Goal: Task Accomplishment & Management: Use online tool/utility

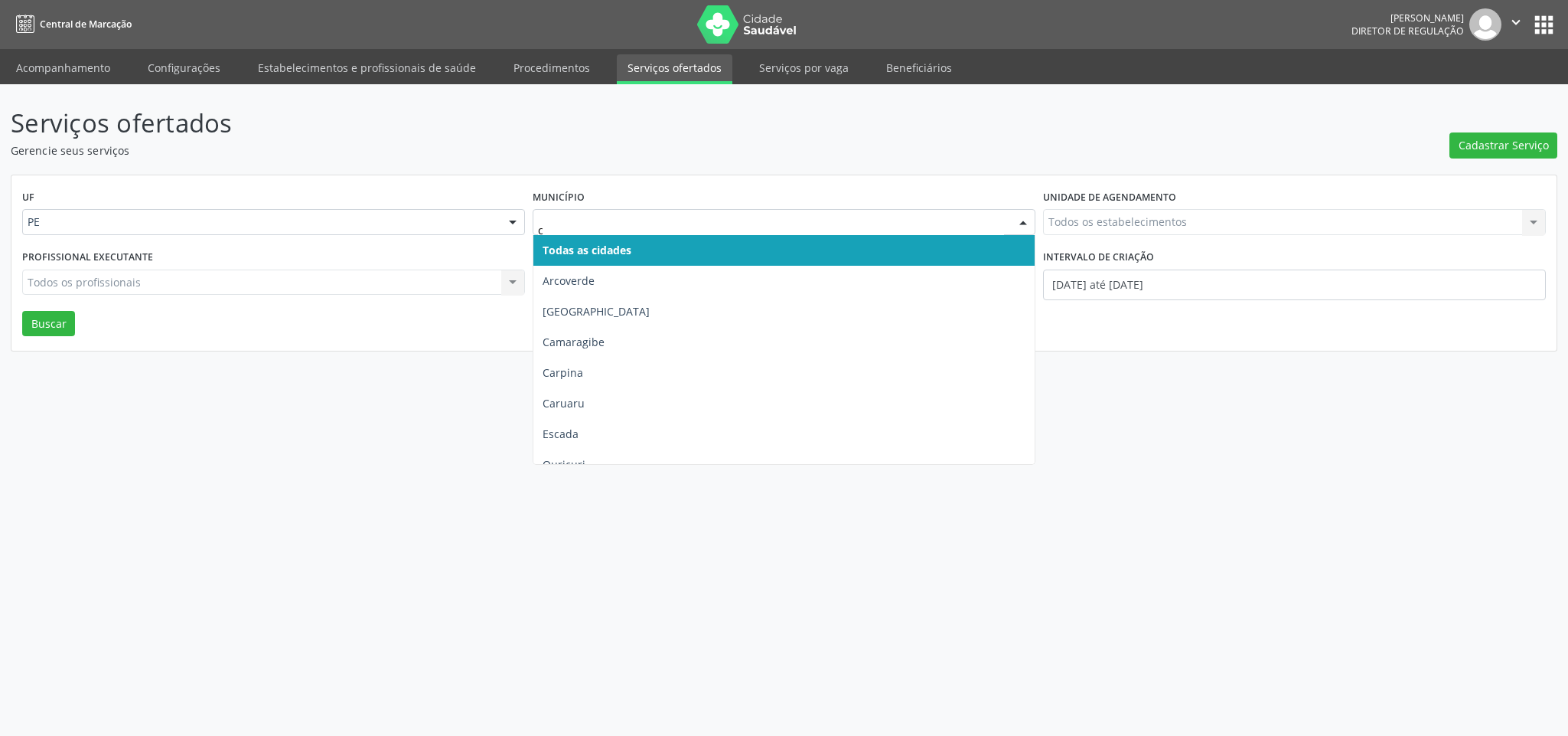
type input "ca"
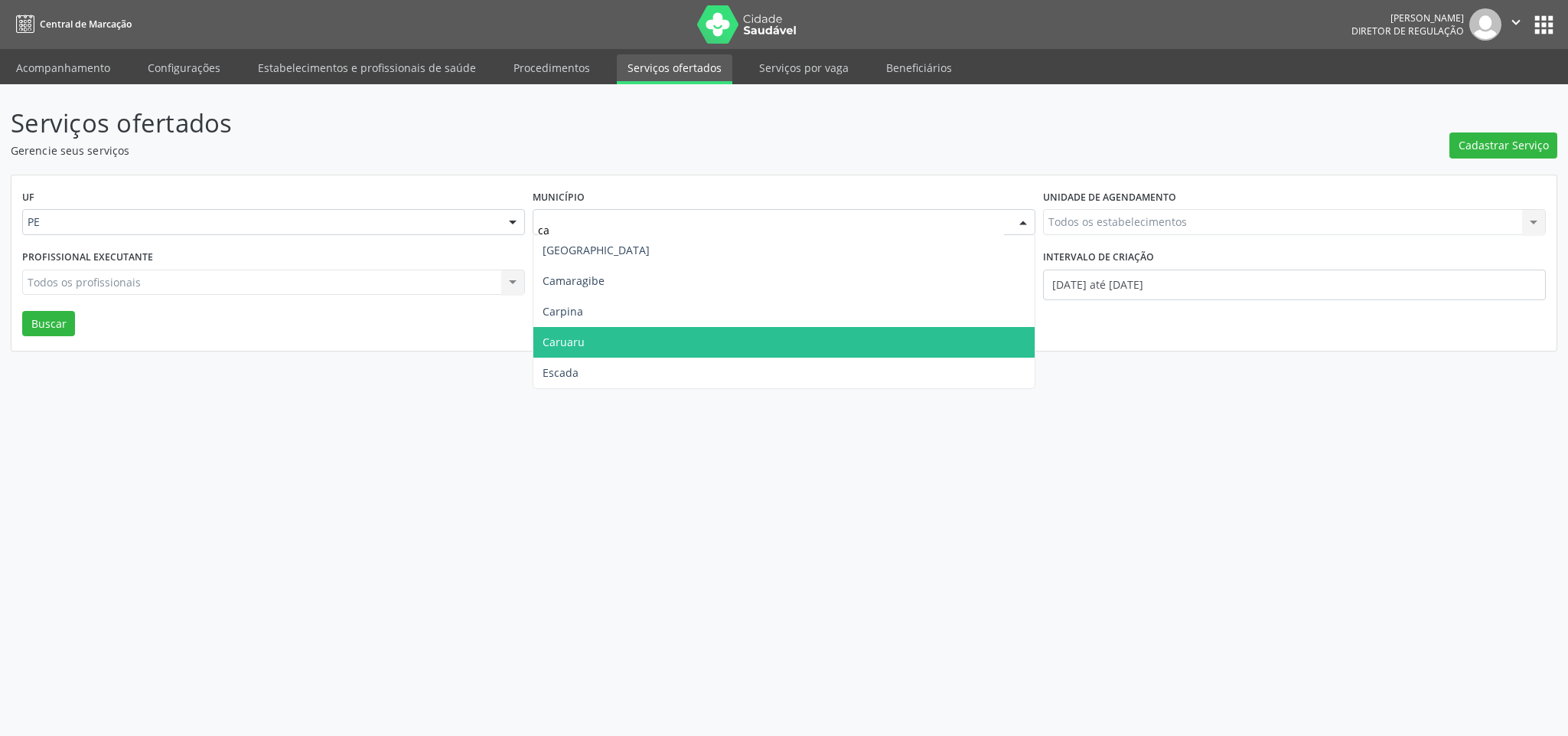
click at [547, 338] on span "Caruaru" at bounding box center [564, 342] width 42 height 15
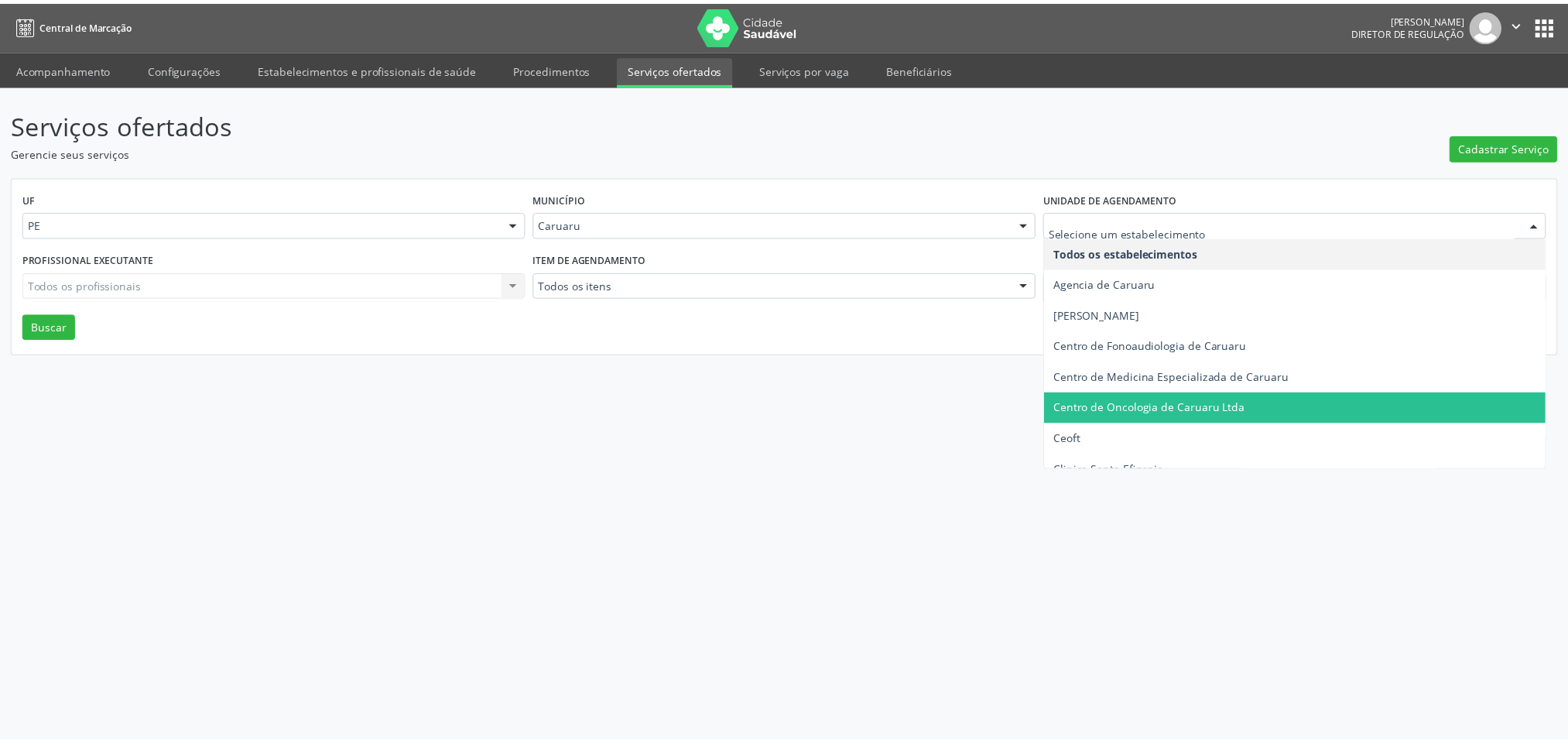
scroll to position [232, 0]
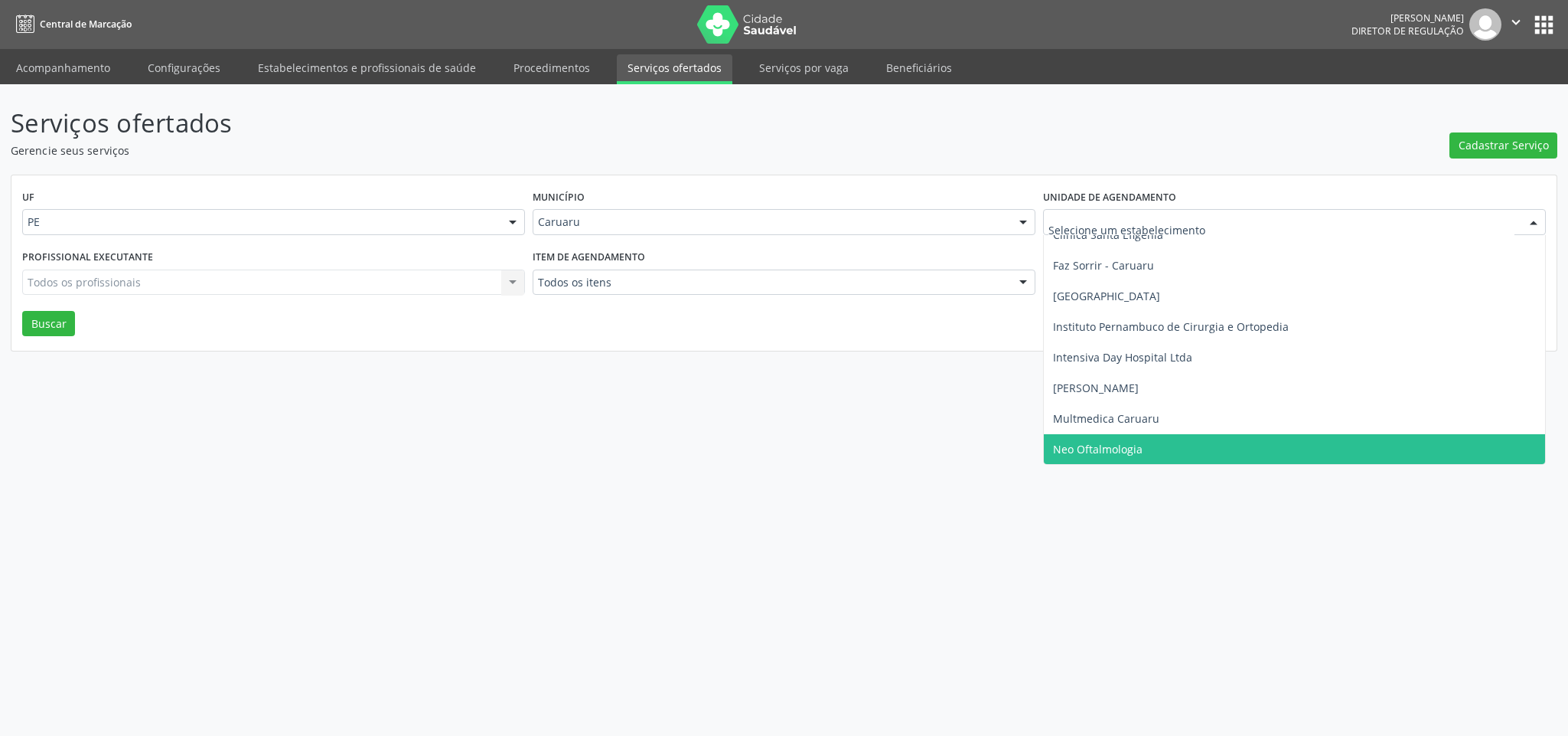
click at [1199, 443] on span "Neo Oftalmologia" at bounding box center [1295, 449] width 501 height 30
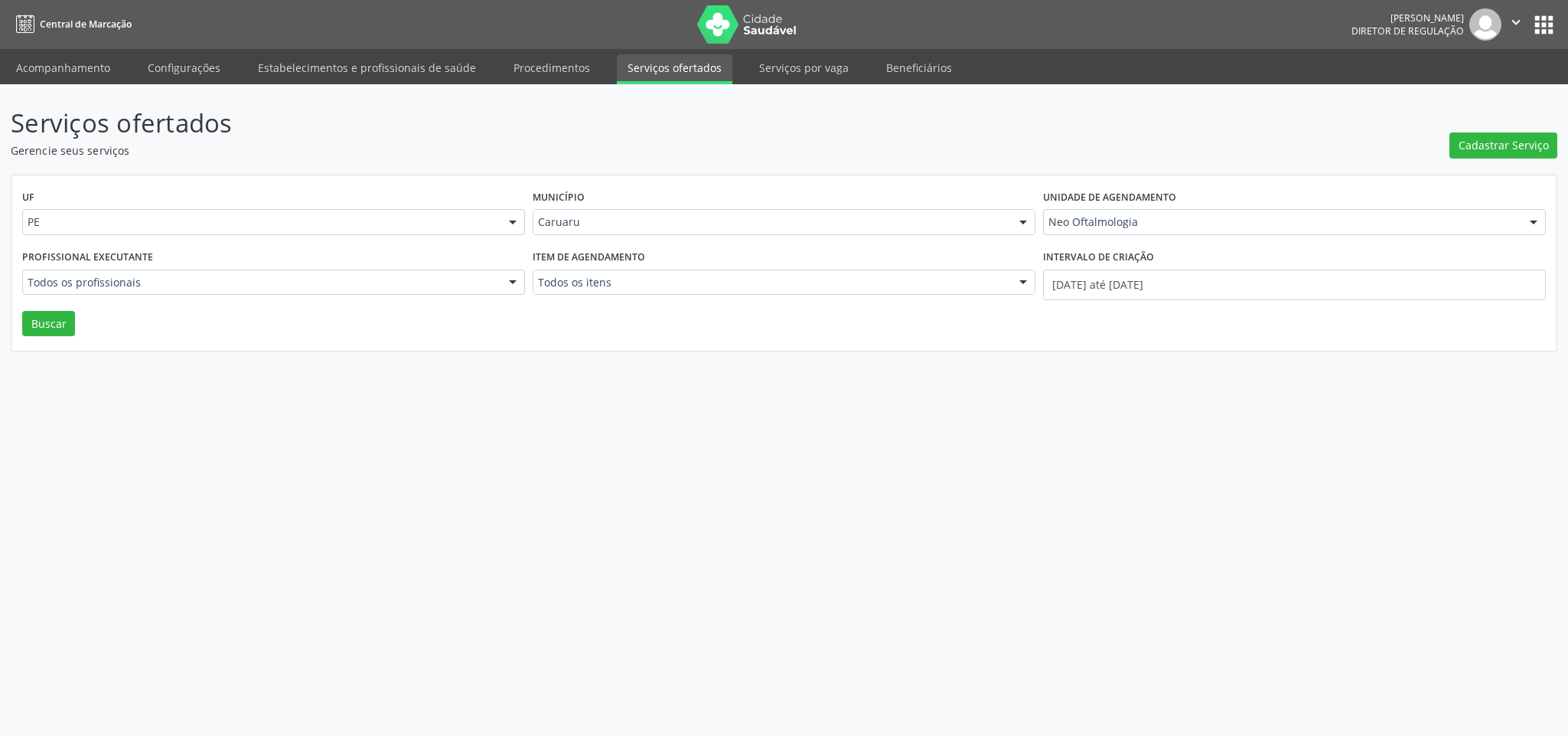
drag, startPoint x: 1160, startPoint y: 267, endPoint x: 1160, endPoint y: 278, distance: 11.0
click at [1160, 276] on div "Intervalo de criação [DATE] até [DATE]" at bounding box center [1295, 273] width 503 height 54
click at [1160, 278] on input "[DATE] até [DATE]" at bounding box center [1295, 284] width 503 height 30
click at [1114, 286] on input "text" at bounding box center [1295, 284] width 503 height 30
click at [61, 321] on button "Buscar" at bounding box center [49, 324] width 53 height 26
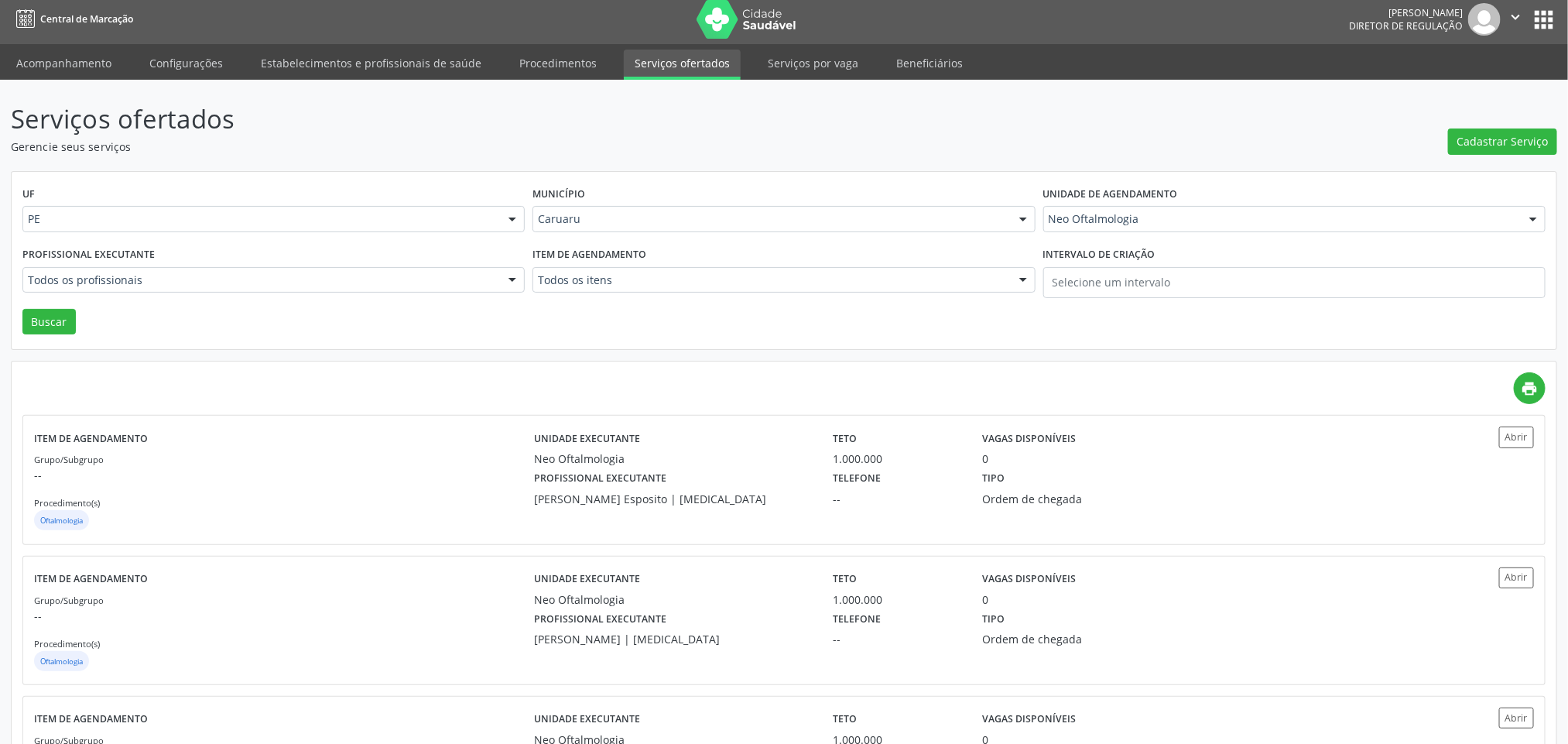
scroll to position [0, 0]
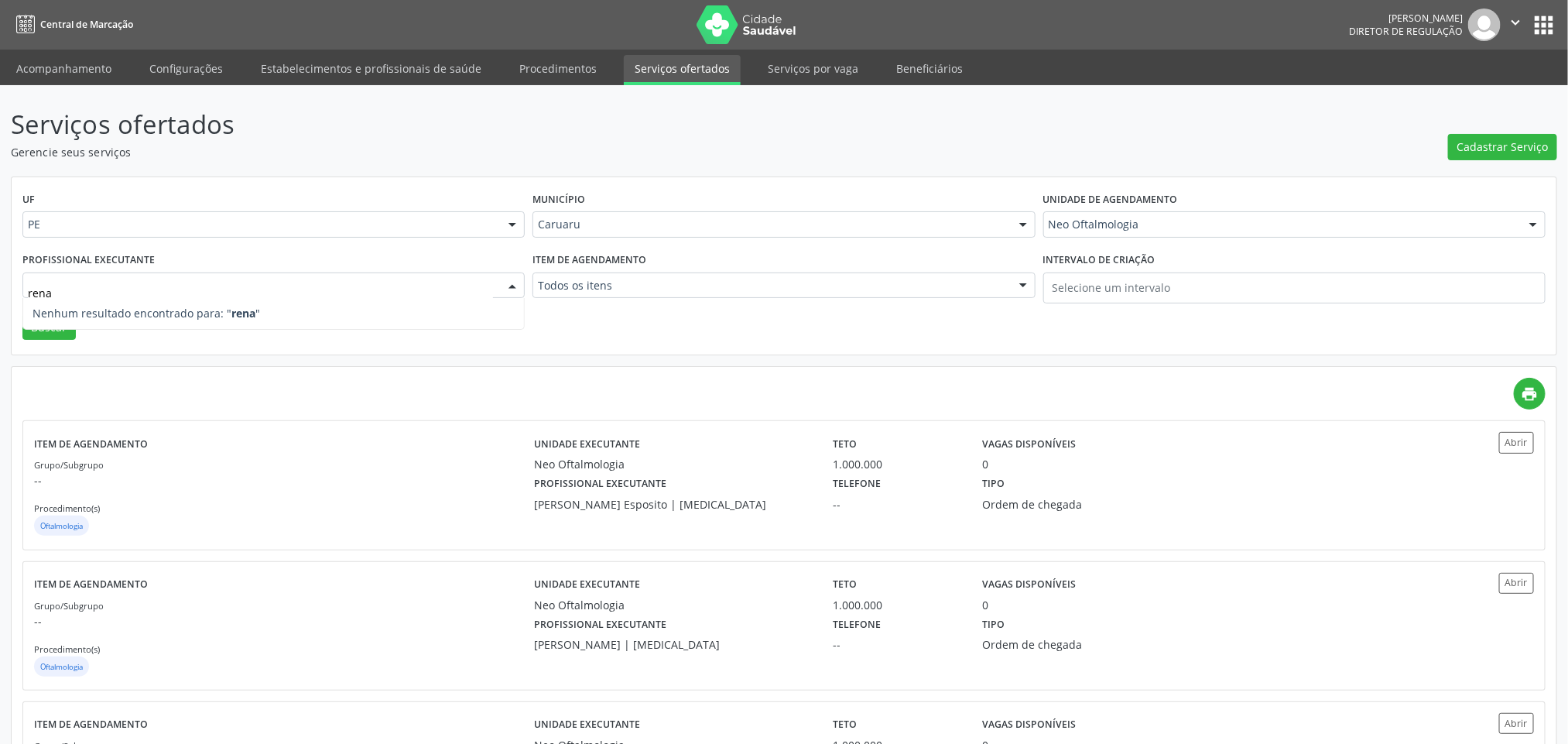
type input "rena"
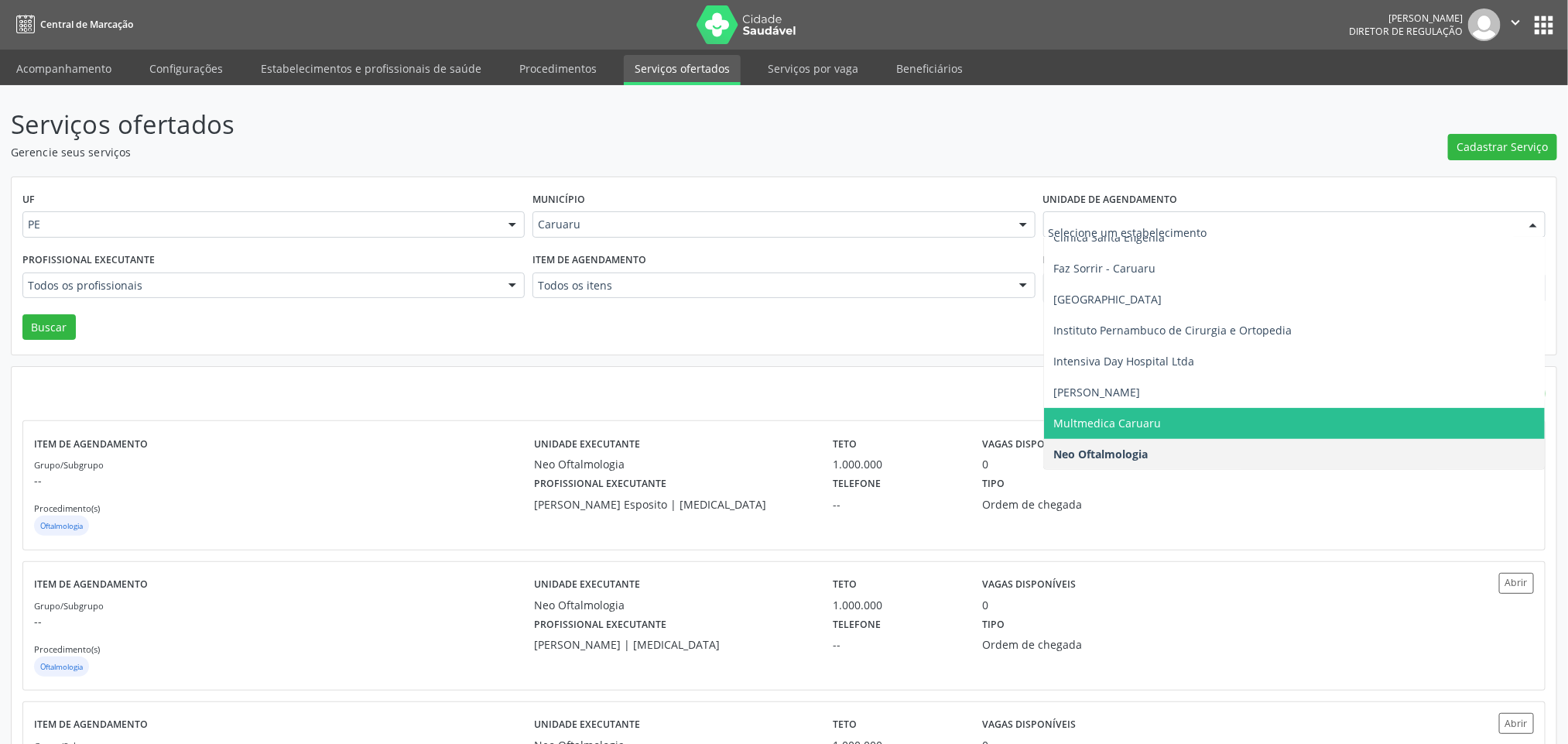
click at [1144, 418] on span "Multmedica Caruaru" at bounding box center [1107, 422] width 108 height 15
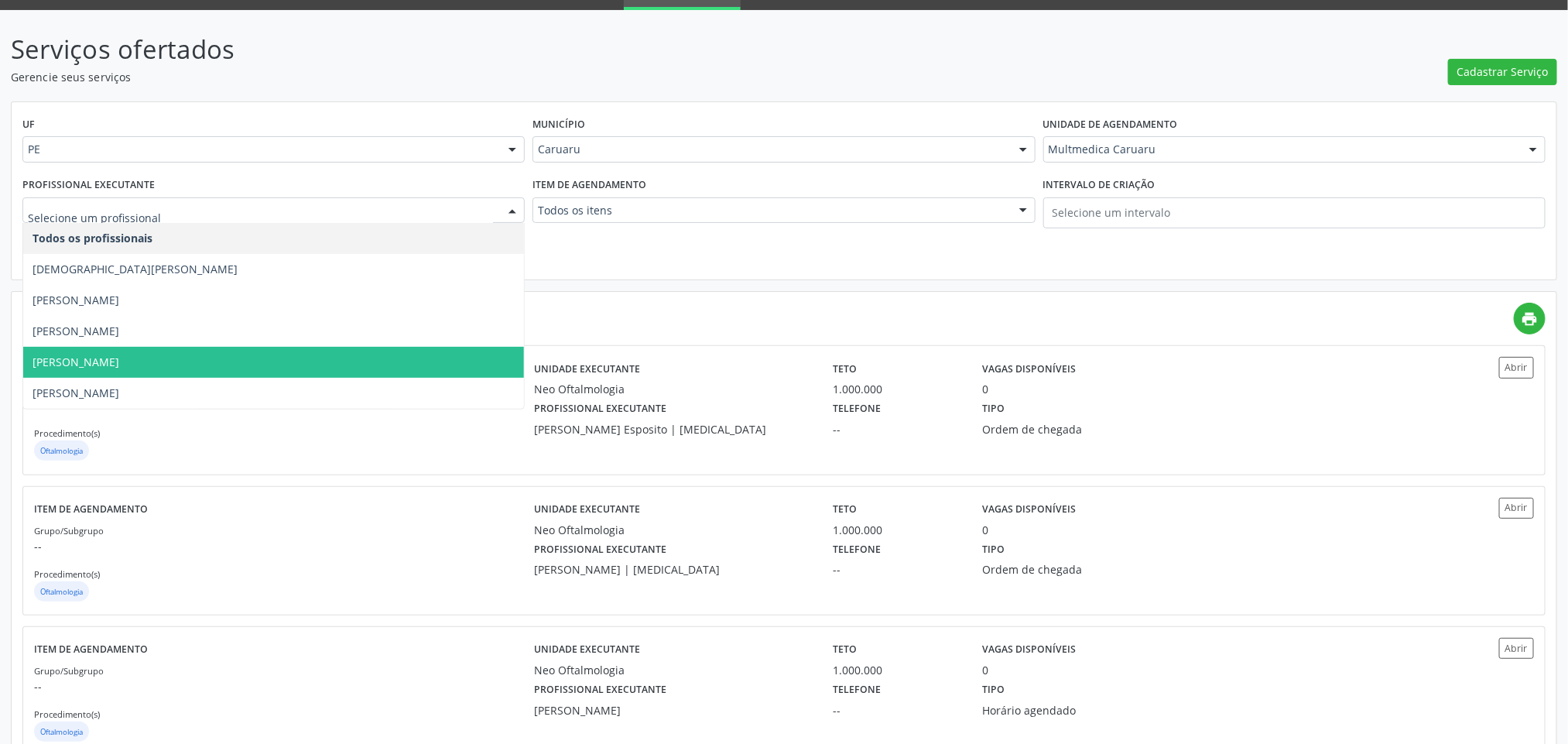
scroll to position [116, 0]
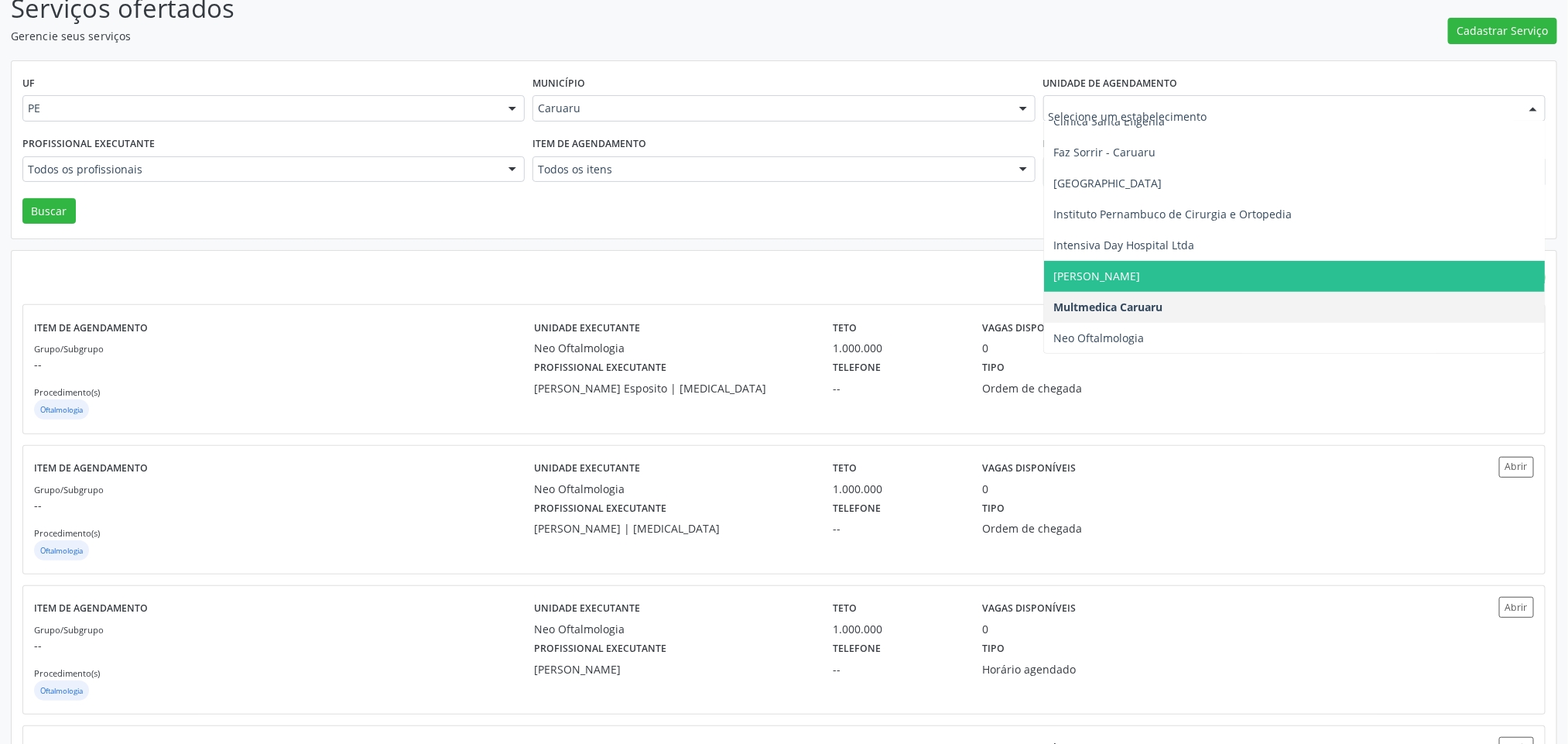
click at [1082, 263] on span "[PERSON_NAME]" at bounding box center [1294, 275] width 501 height 31
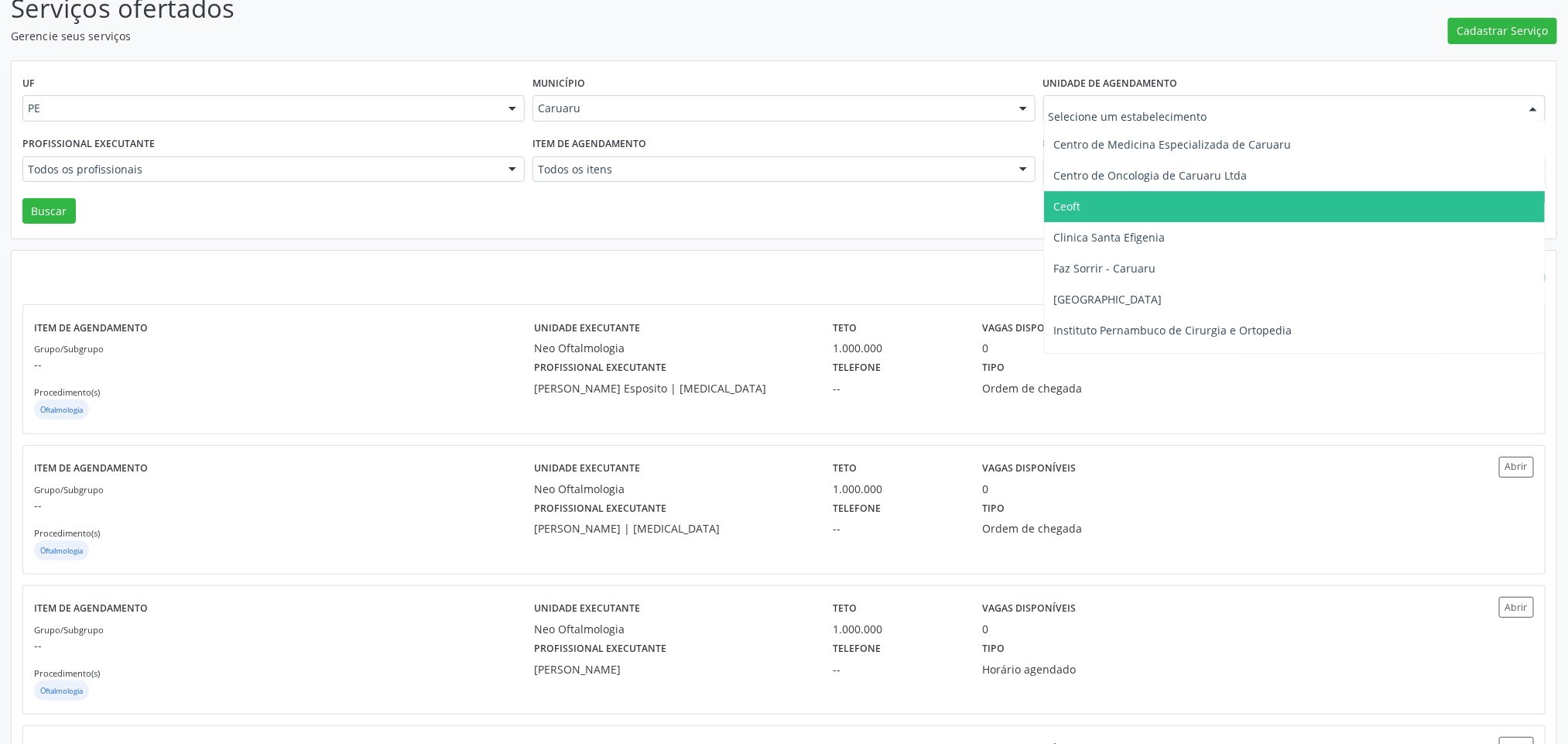
click at [1110, 210] on span "Ceoft" at bounding box center [1294, 206] width 501 height 31
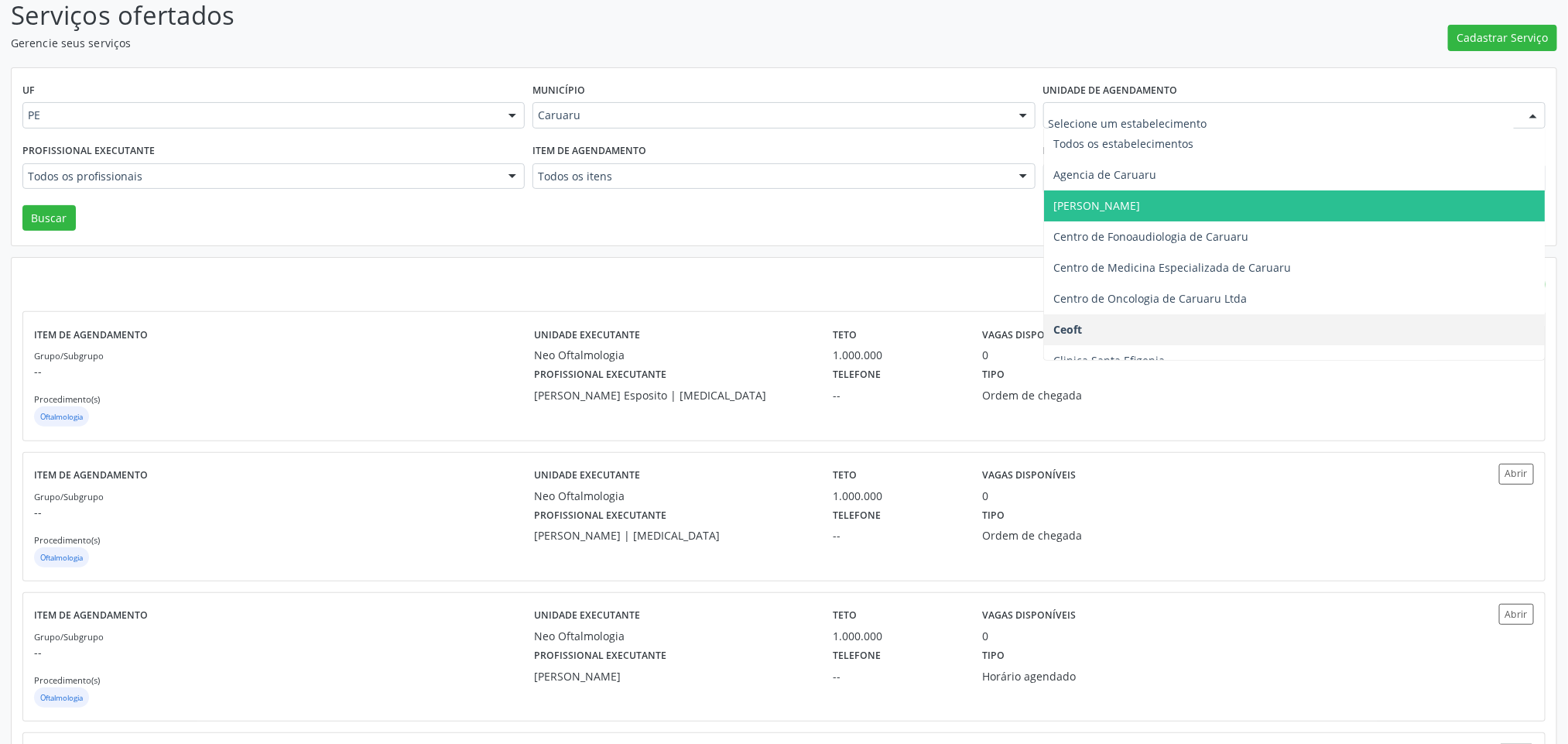
scroll to position [0, 0]
